Goal: Task Accomplishment & Management: Manage account settings

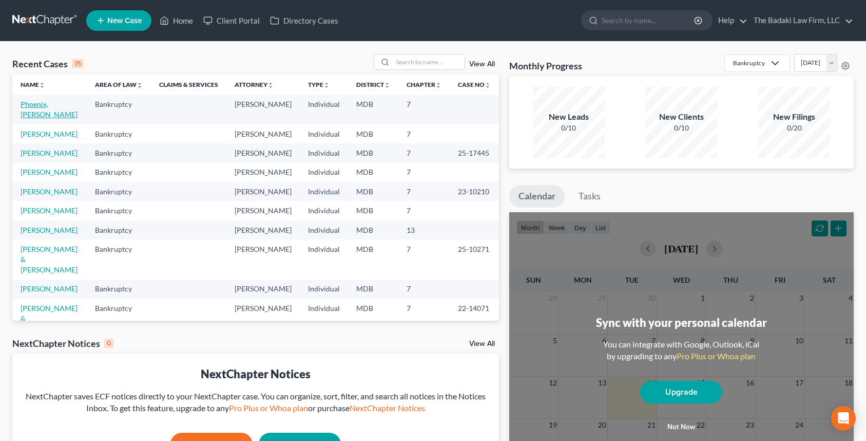
click at [50, 100] on link "Phoenix, [PERSON_NAME]" at bounding box center [49, 109] width 57 height 19
select select "4"
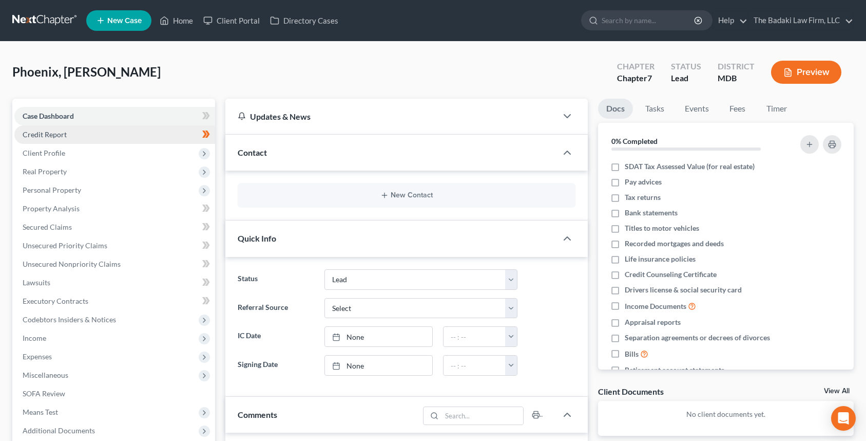
click at [61, 131] on span "Credit Report" at bounding box center [45, 134] width 44 height 9
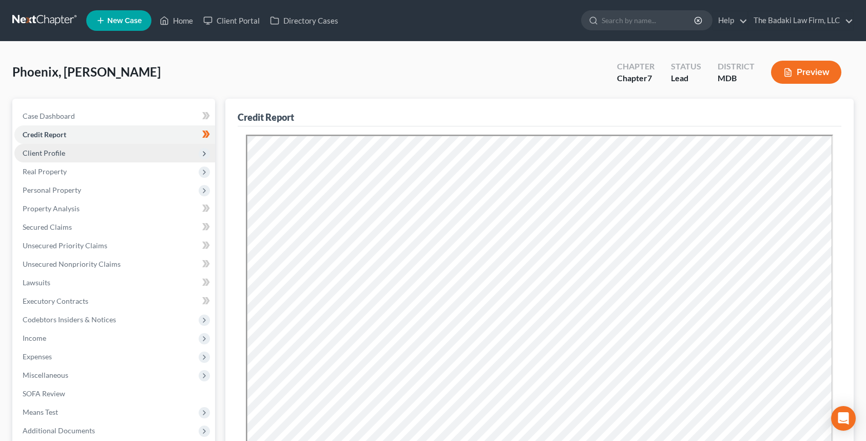
click at [85, 155] on span "Client Profile" at bounding box center [114, 153] width 201 height 18
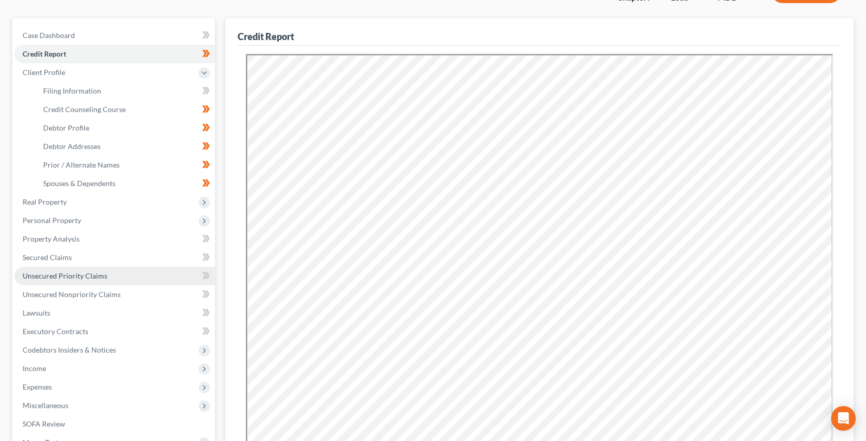
scroll to position [103, 0]
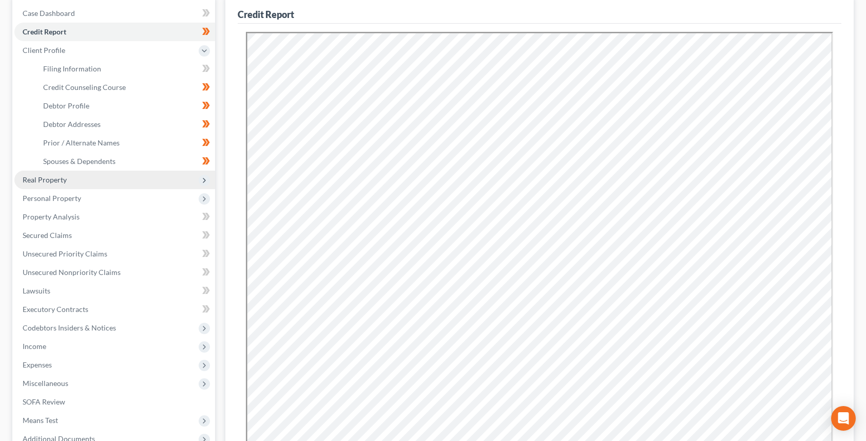
click at [48, 181] on span "Real Property" at bounding box center [45, 179] width 44 height 9
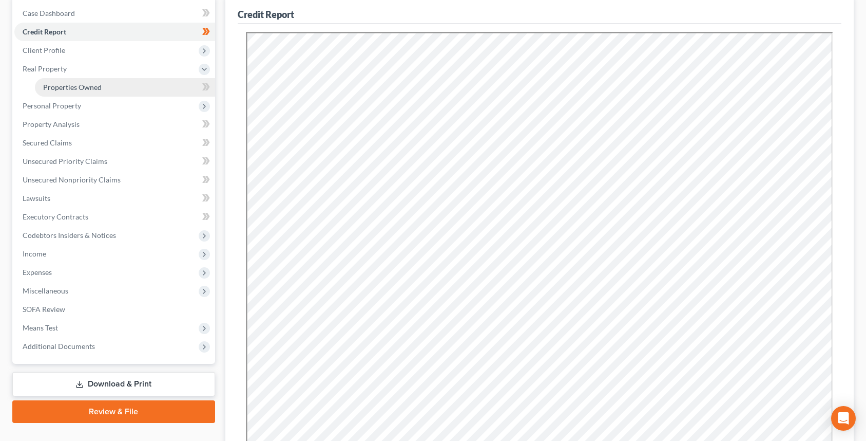
click at [63, 79] on link "Properties Owned" at bounding box center [125, 87] width 180 height 18
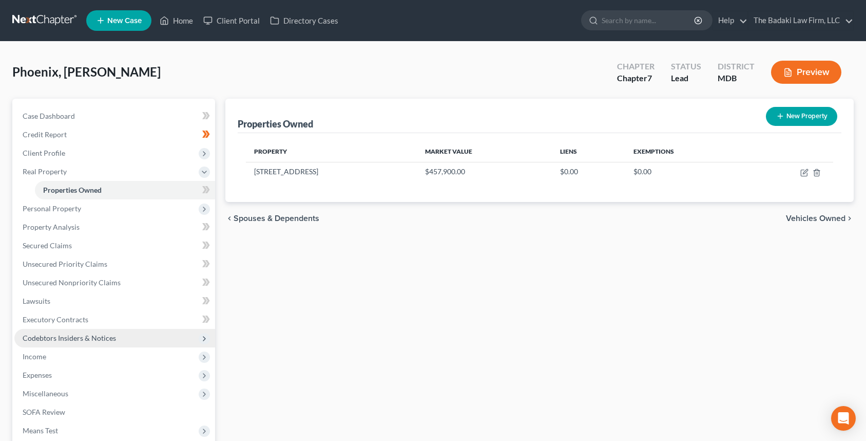
click at [90, 335] on span "Codebtors Insiders & Notices" at bounding box center [69, 337] width 93 height 9
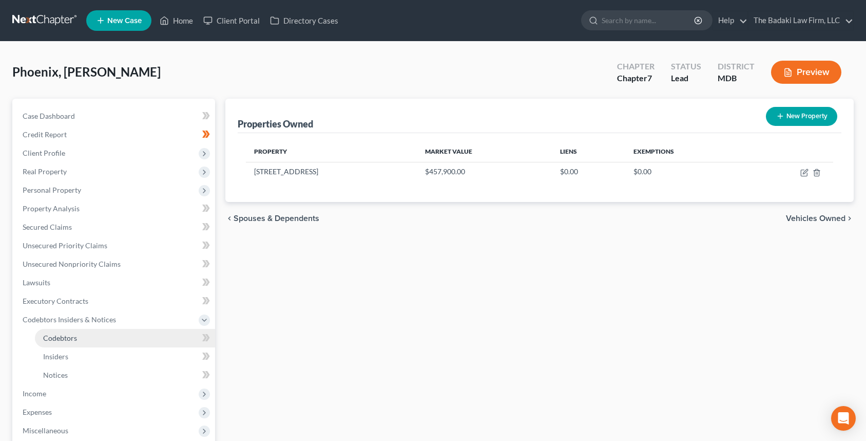
click at [88, 335] on link "Codebtors" at bounding box center [125, 338] width 180 height 18
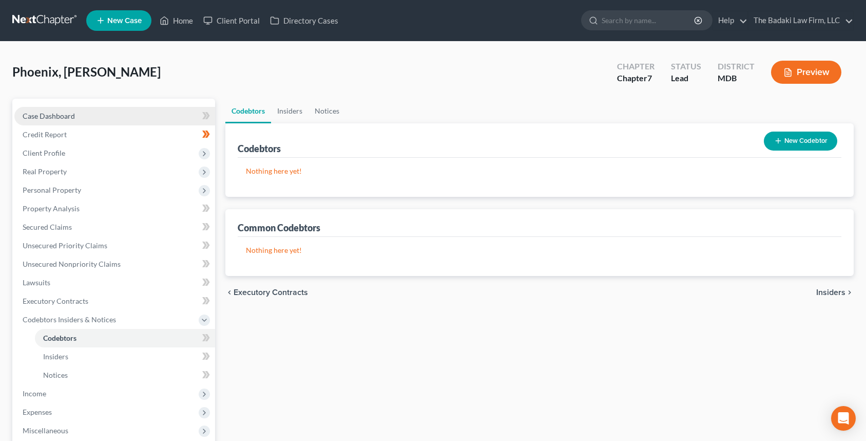
click at [112, 117] on link "Case Dashboard" at bounding box center [114, 116] width 201 height 18
